Goal: Task Accomplishment & Management: Manage account settings

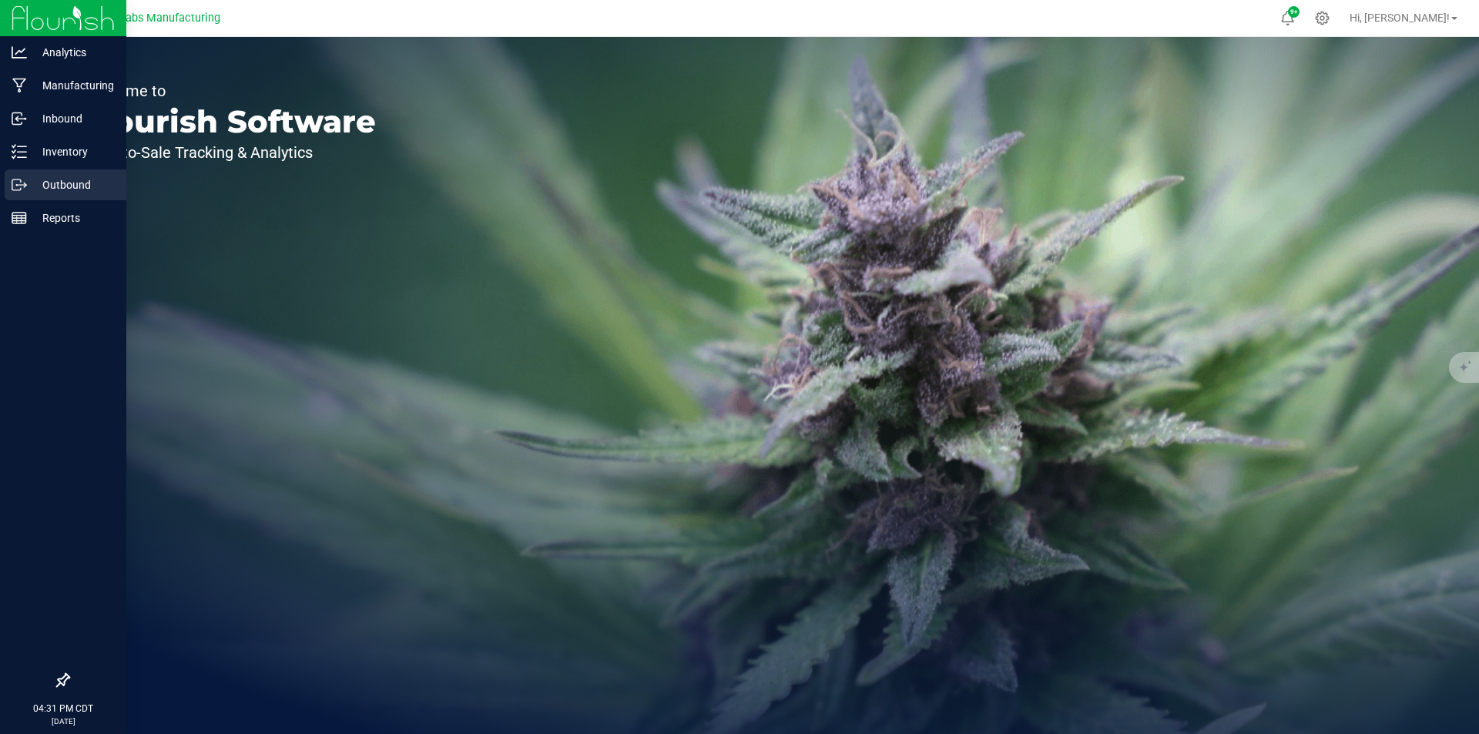
click at [15, 191] on icon at bounding box center [19, 184] width 15 height 15
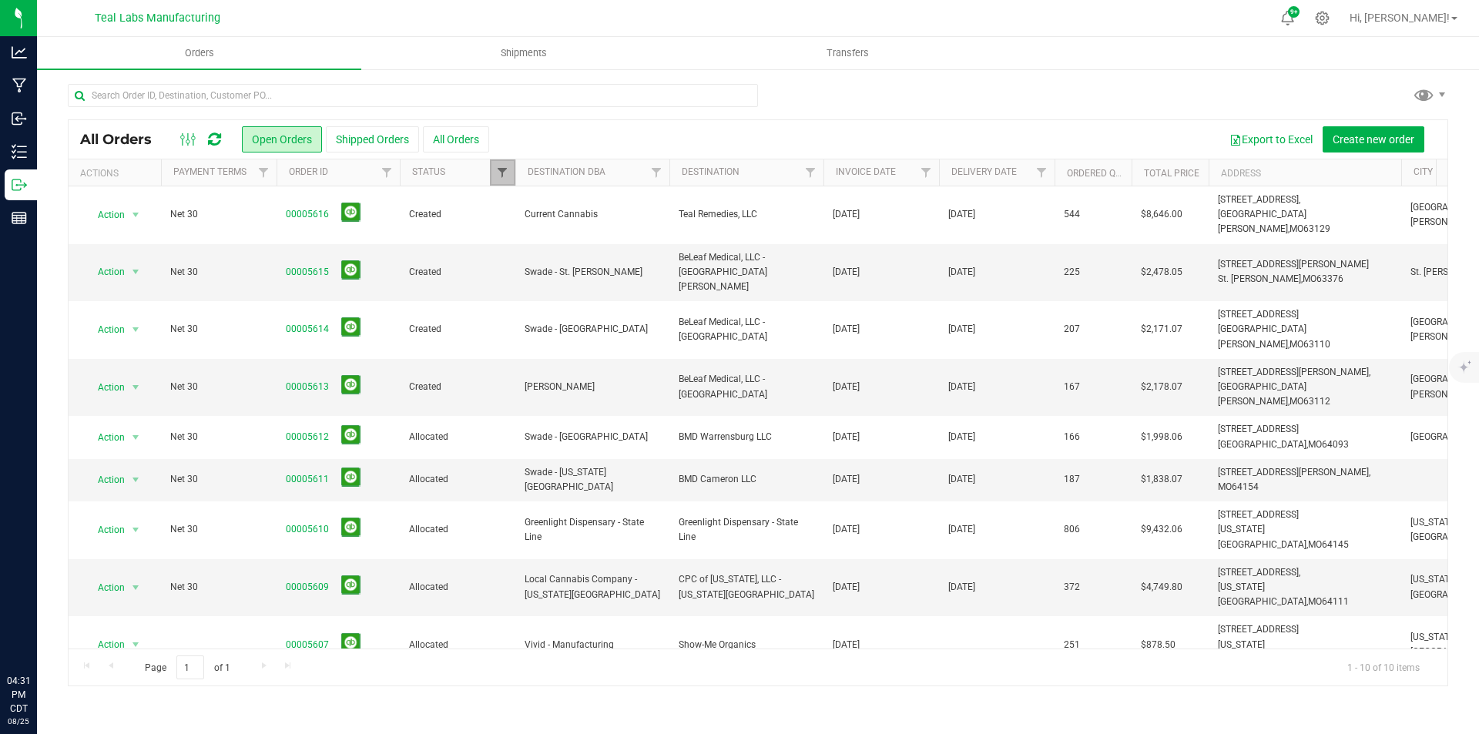
click at [507, 176] on span "Filter" at bounding box center [502, 172] width 12 height 12
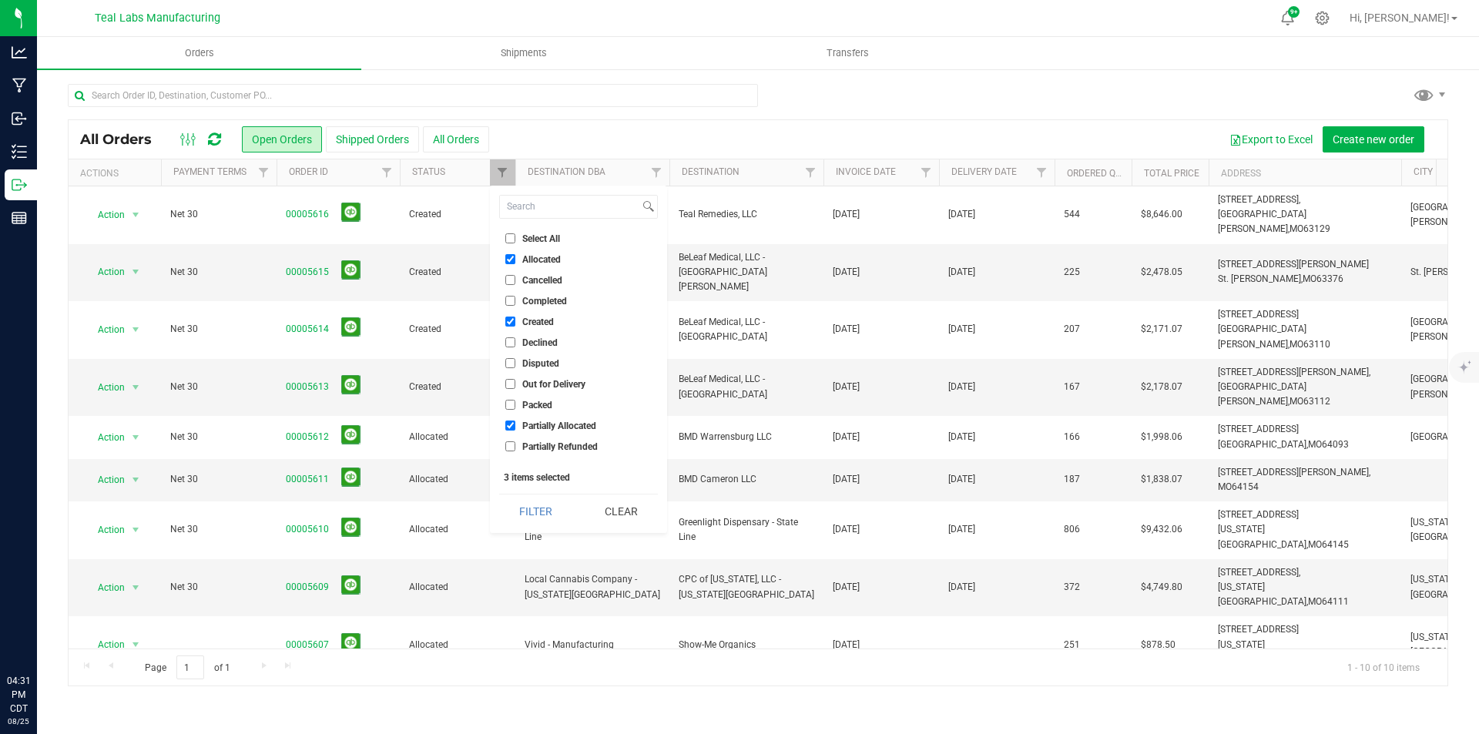
click at [511, 239] on input "Select All" at bounding box center [510, 238] width 10 height 10
checkbox input "true"
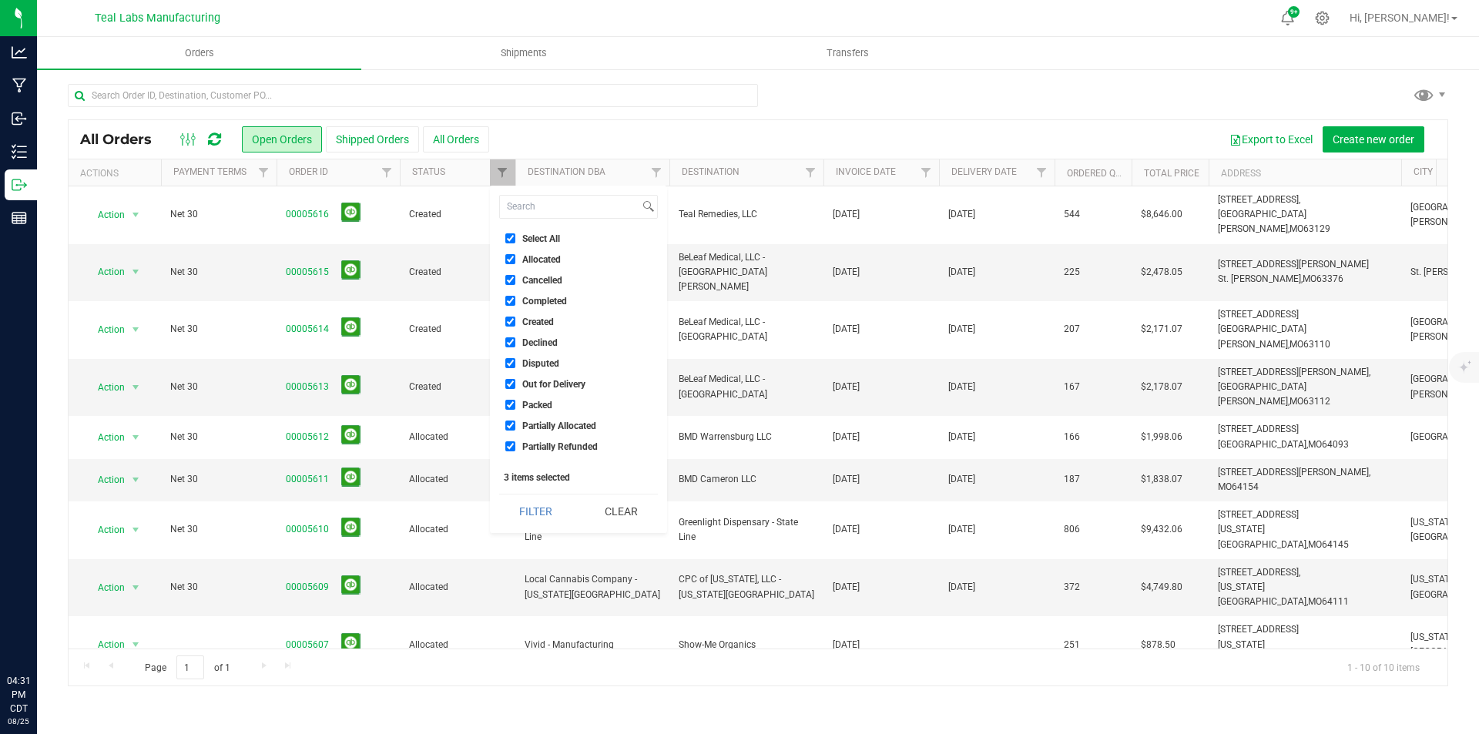
checkbox input "true"
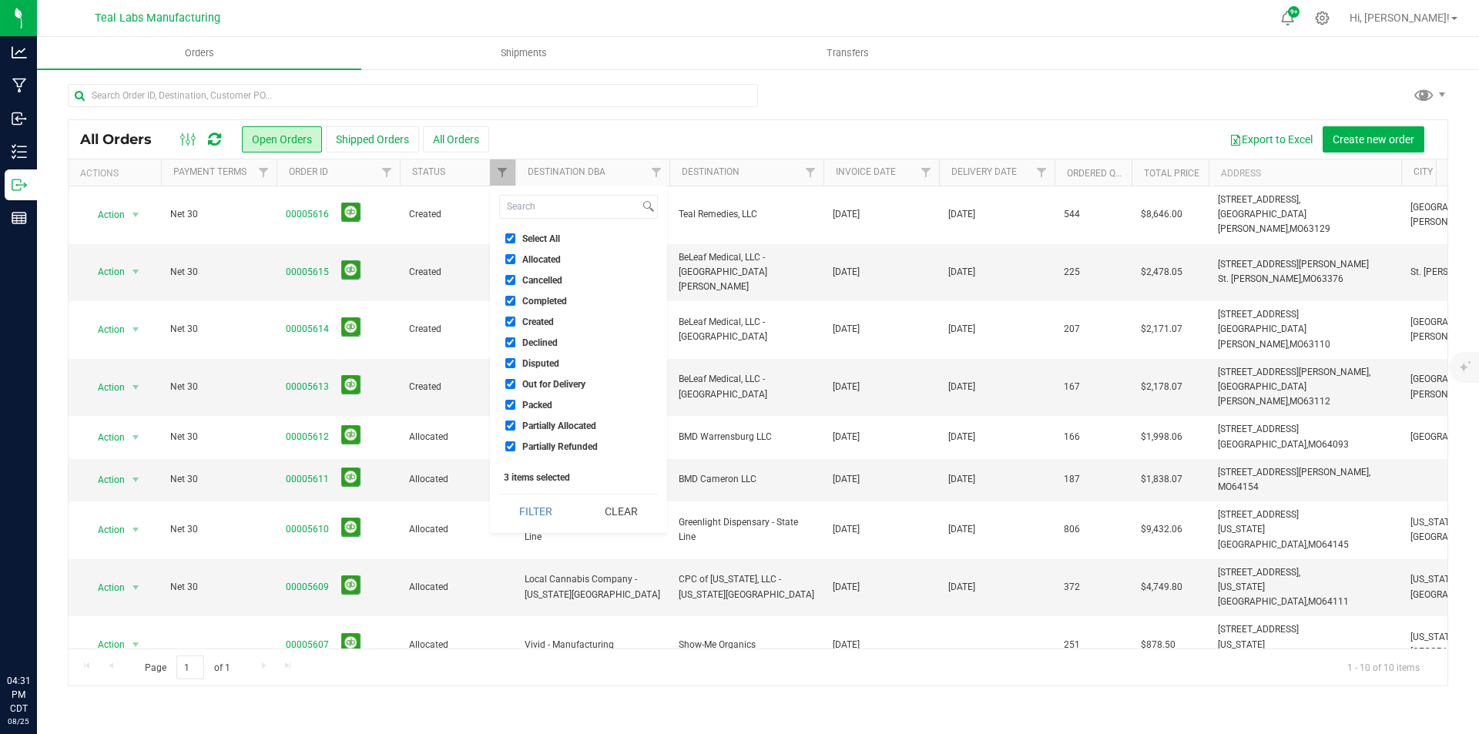
checkbox input "true"
click at [526, 515] on button "Filter" at bounding box center [536, 512] width 74 height 34
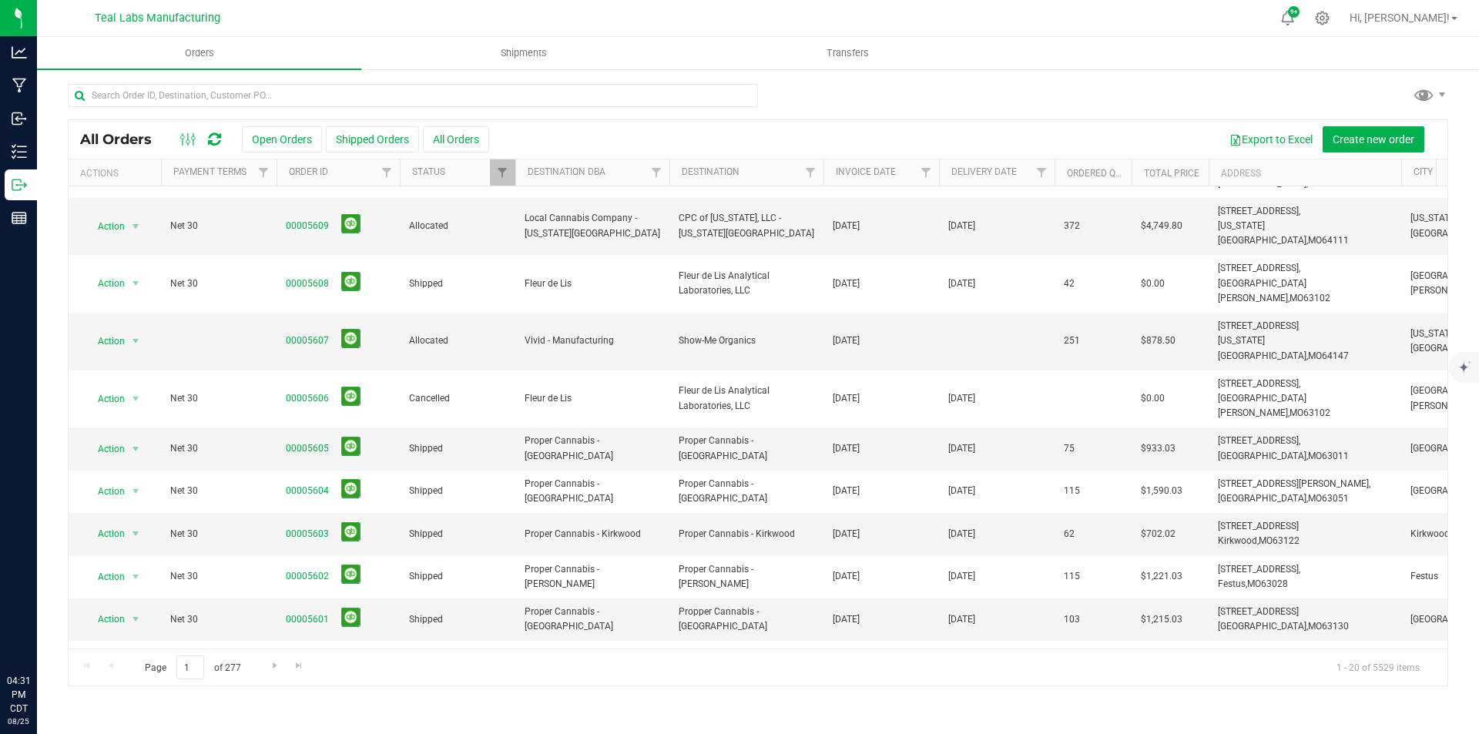
scroll to position [402, 0]
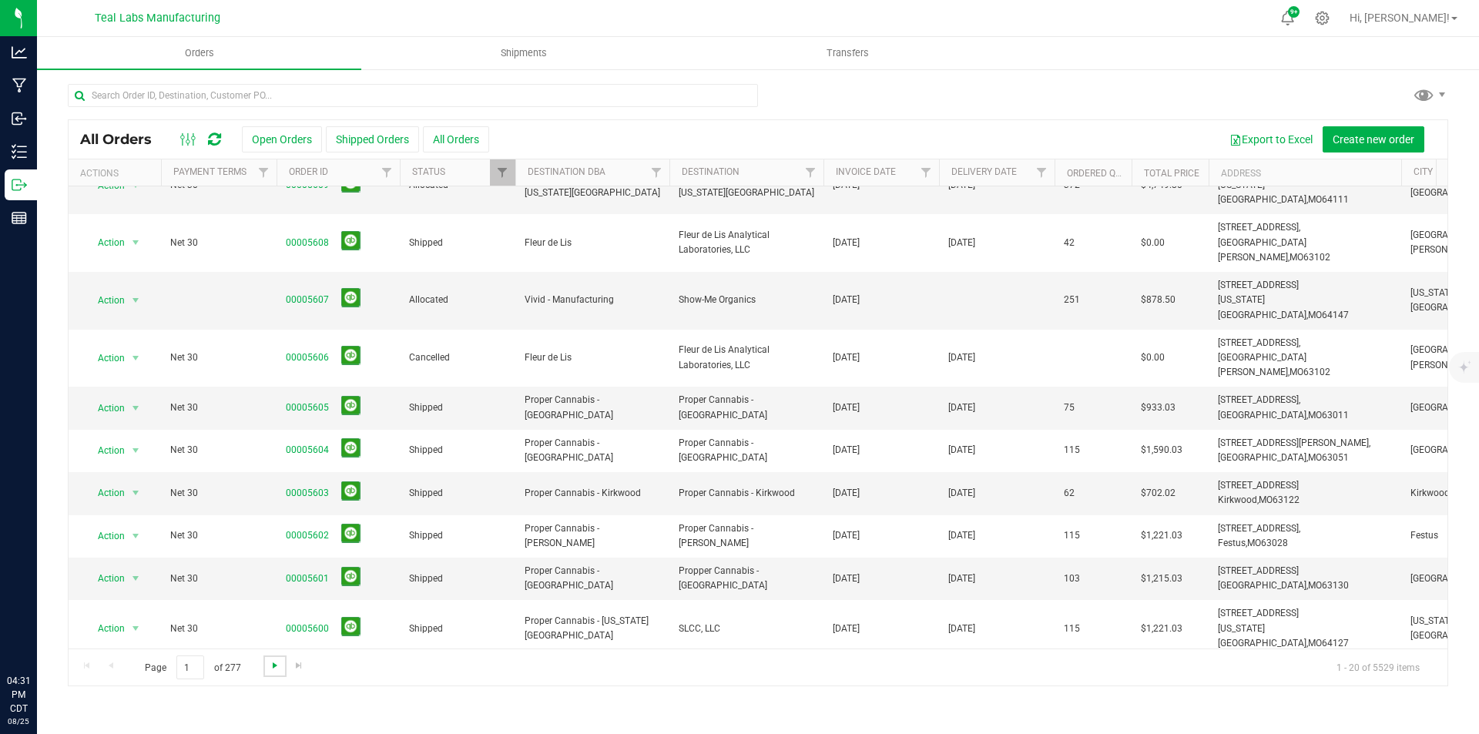
click at [270, 666] on span "Go to the next page" at bounding box center [275, 665] width 12 height 12
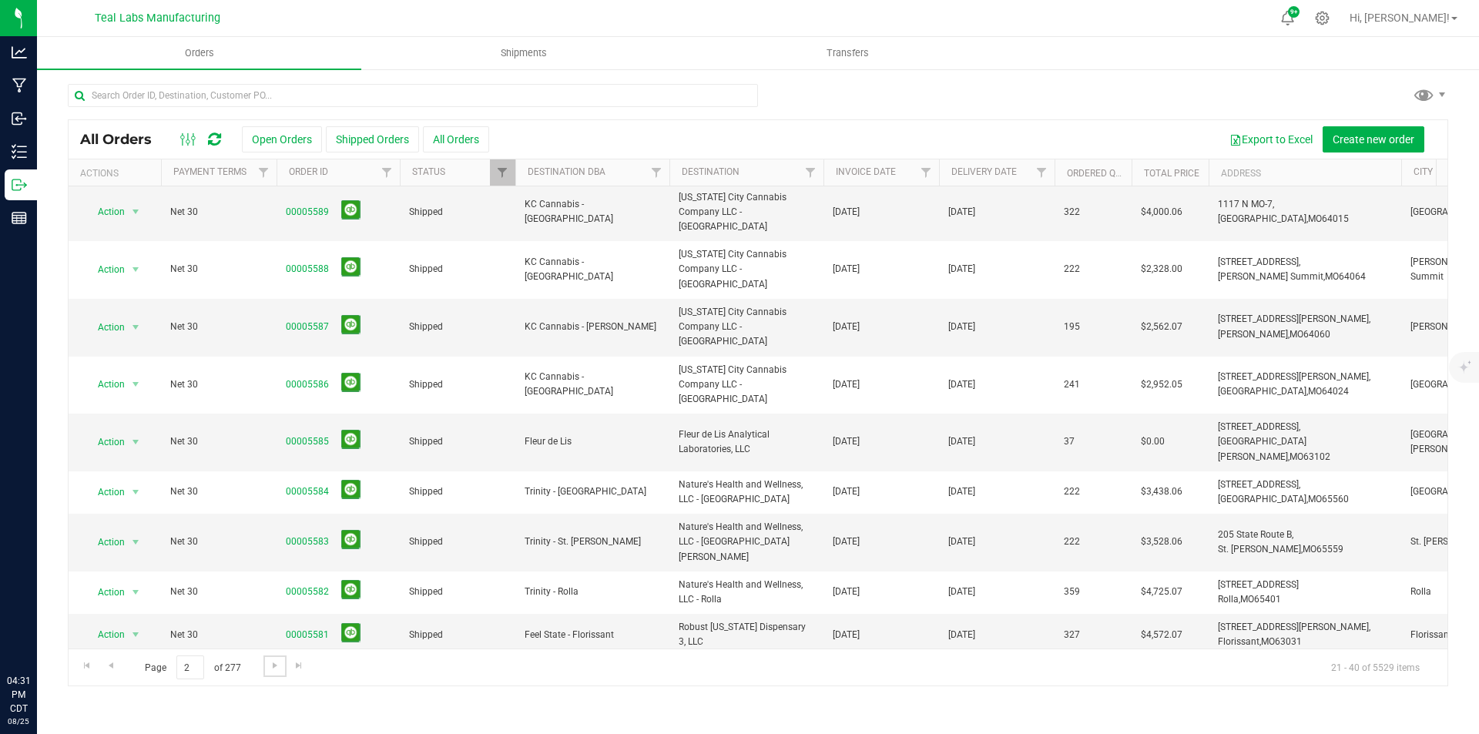
scroll to position [417, 0]
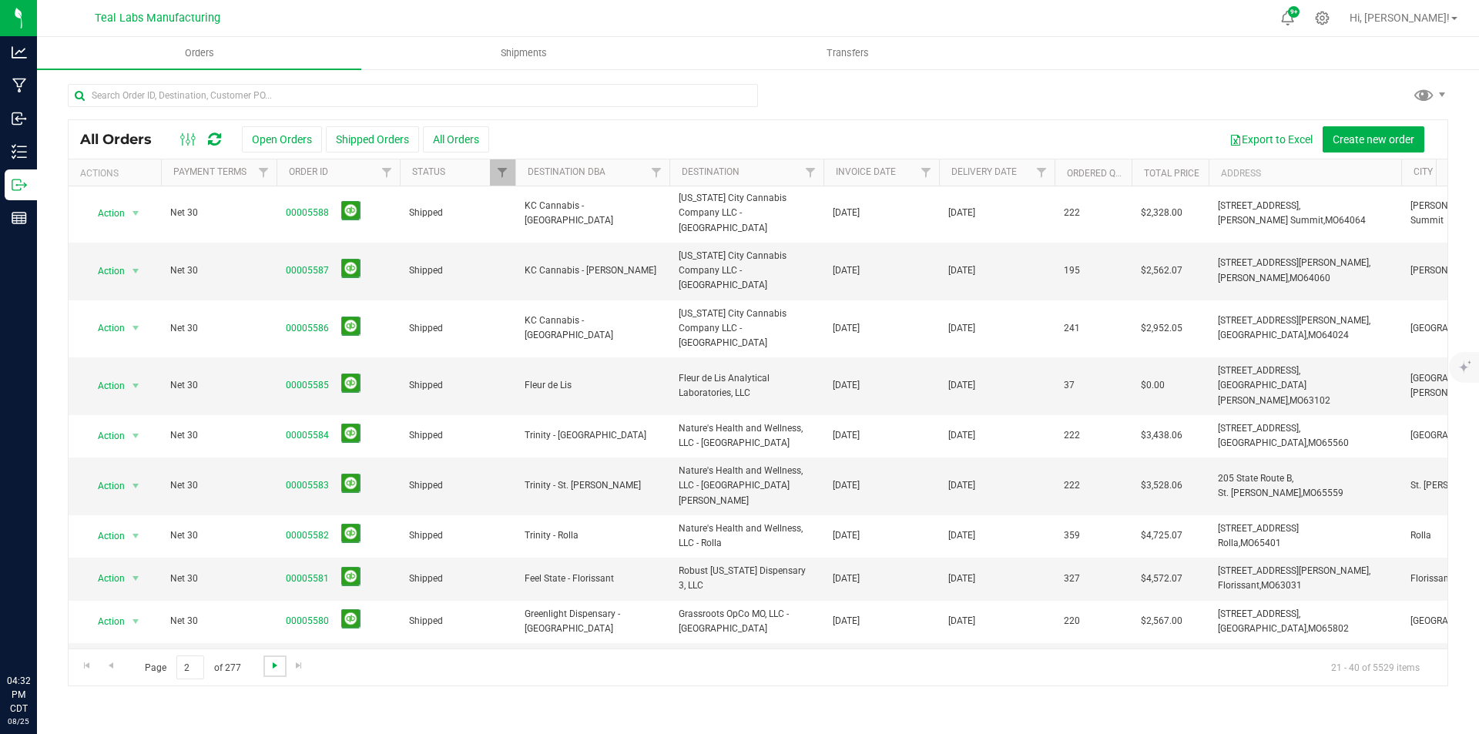
click at [270, 664] on span "Go to the next page" at bounding box center [275, 665] width 12 height 12
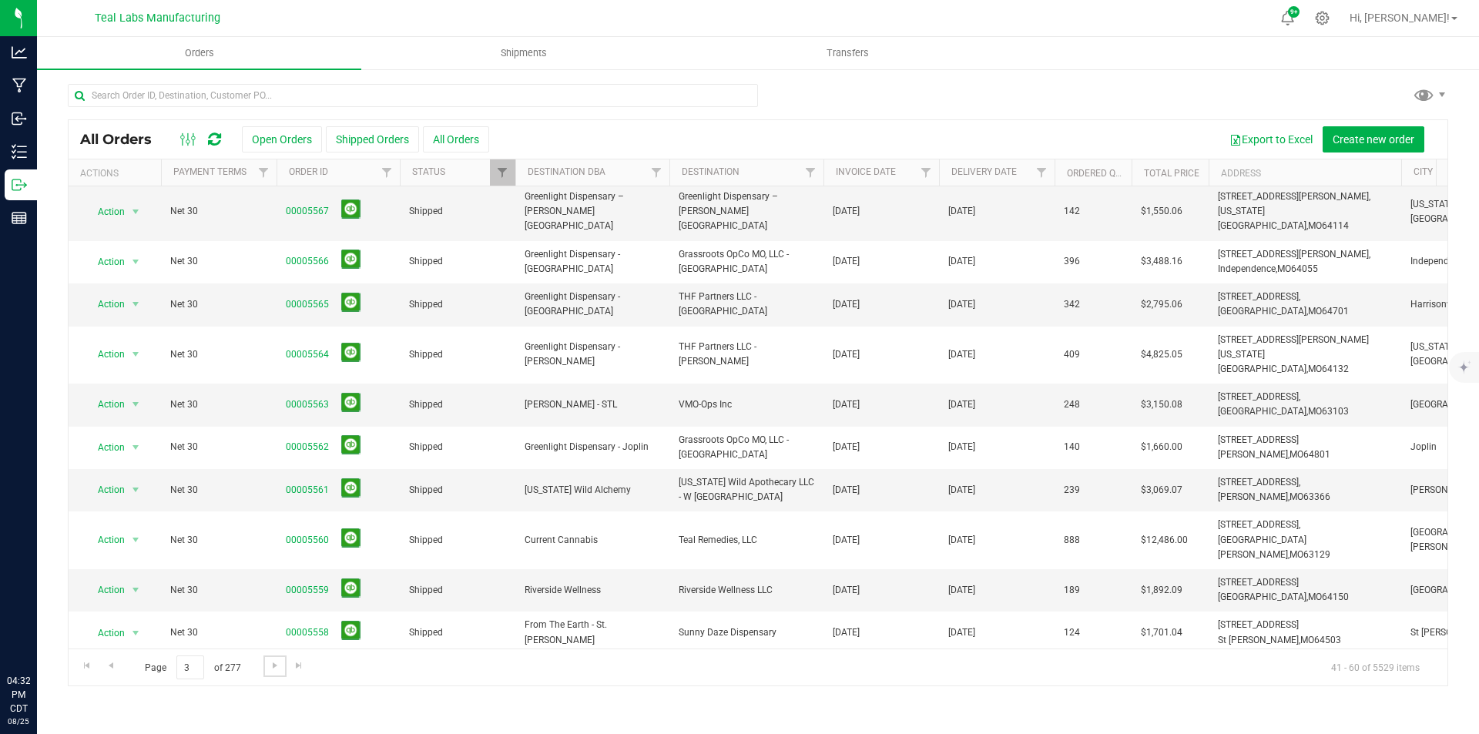
scroll to position [0, 0]
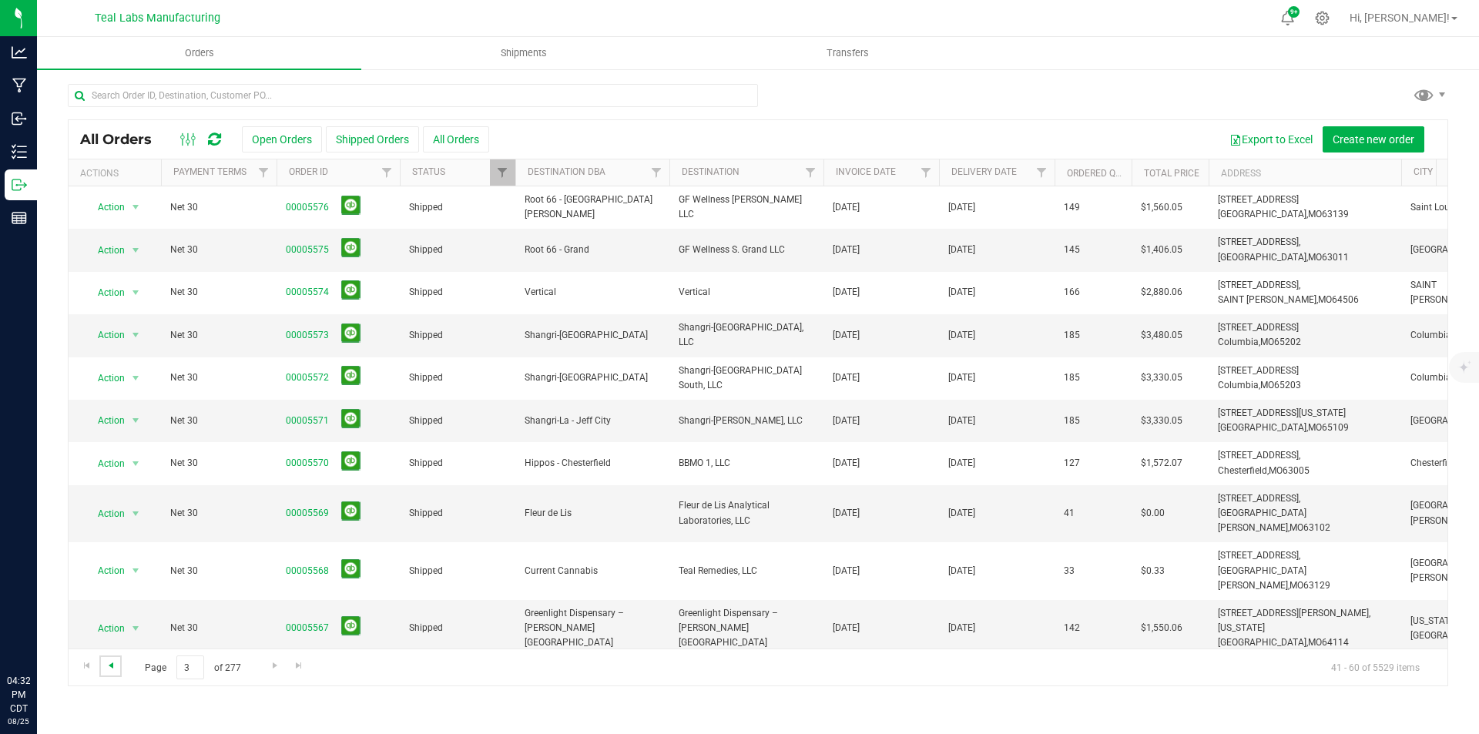
click at [112, 667] on span "Go to the previous page" at bounding box center [111, 665] width 12 height 12
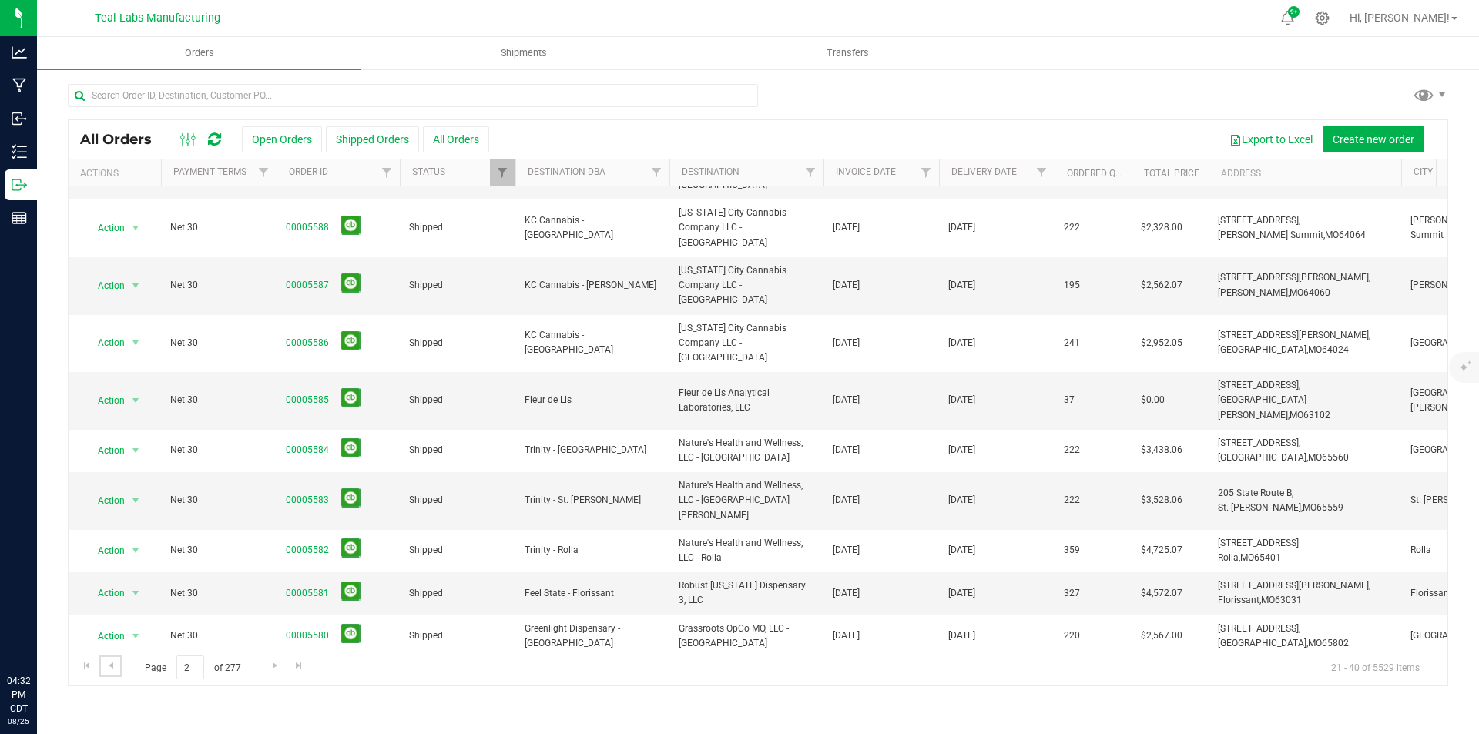
scroll to position [417, 0]
